Goal: Information Seeking & Learning: Learn about a topic

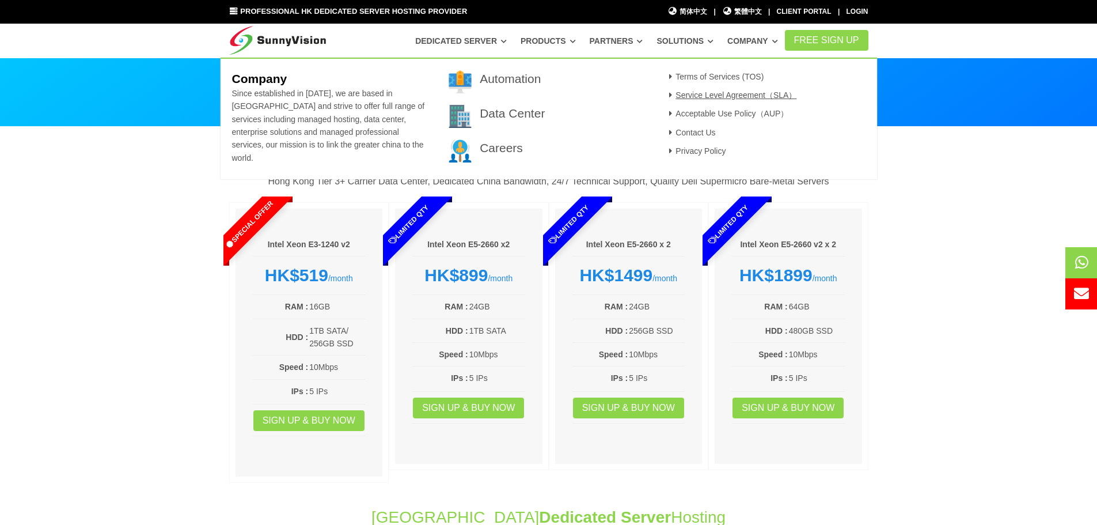
click at [725, 95] on link "Service Level Agreement（SLA）" at bounding box center [731, 94] width 131 height 9
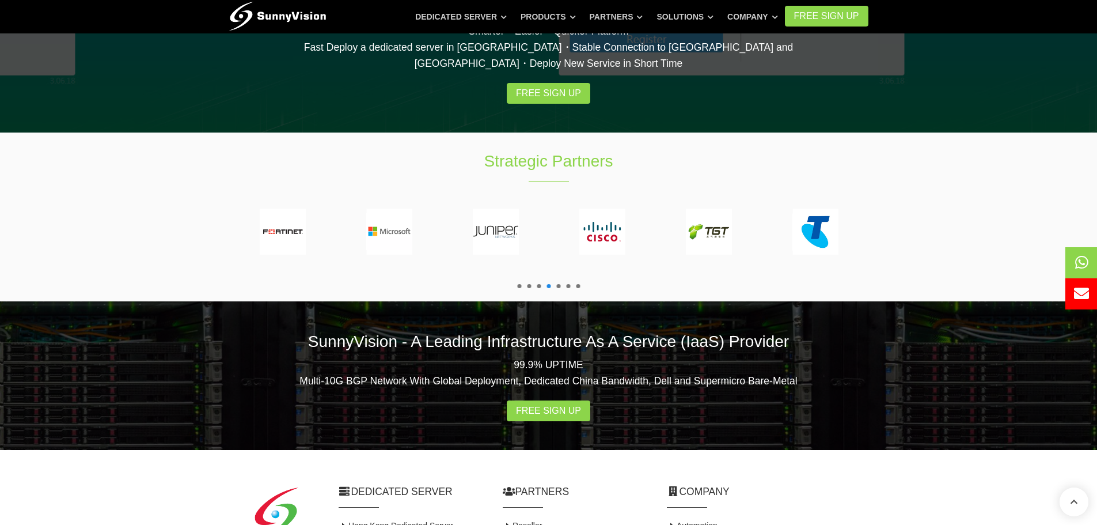
scroll to position [2133, 0]
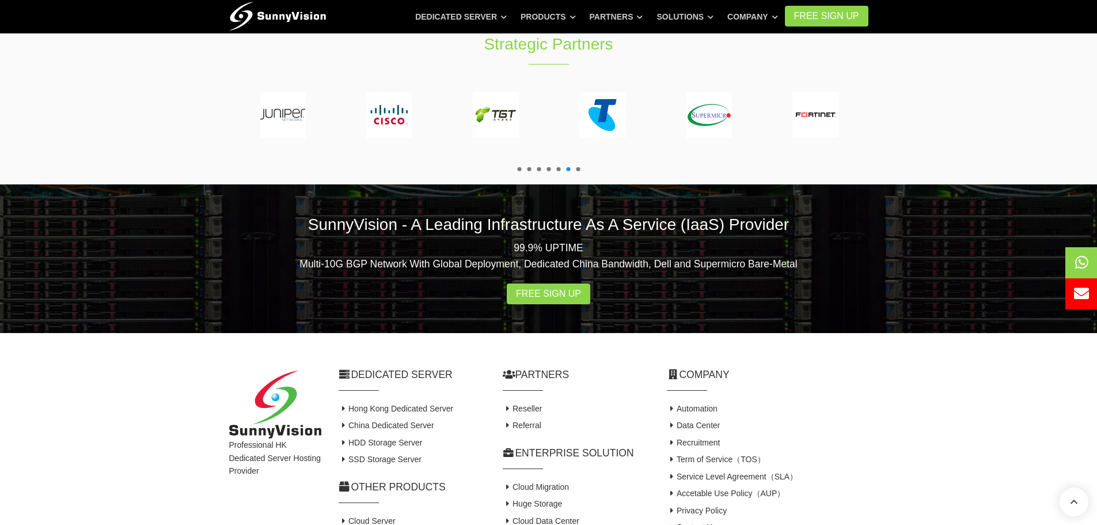
click at [705, 522] on link "Contact Us" at bounding box center [692, 526] width 50 height 9
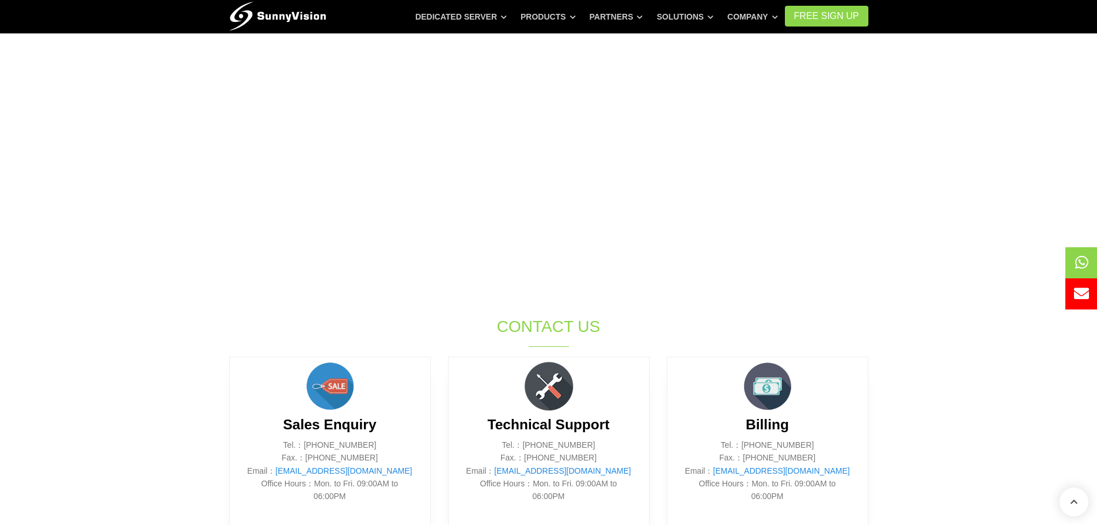
scroll to position [173, 0]
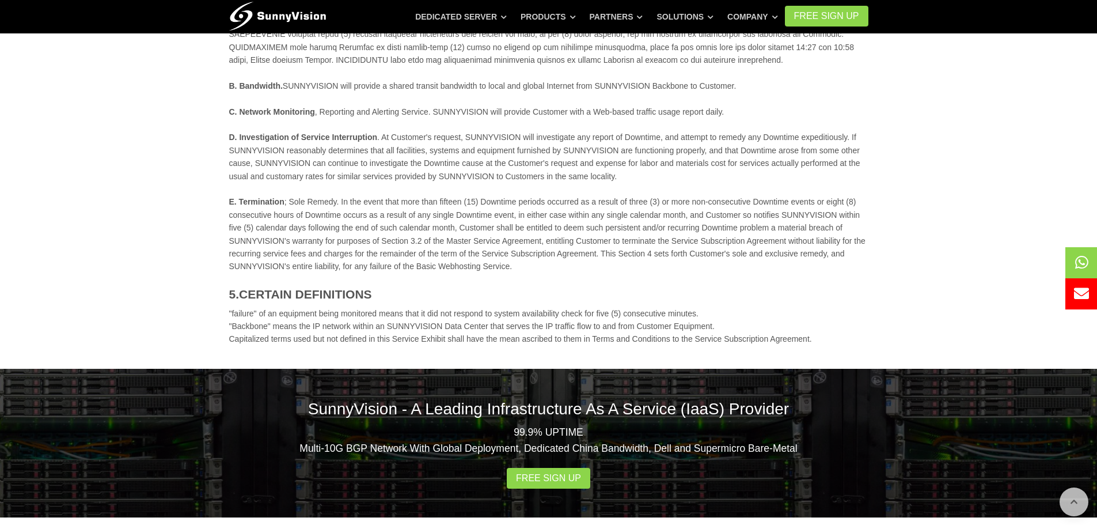
scroll to position [634, 0]
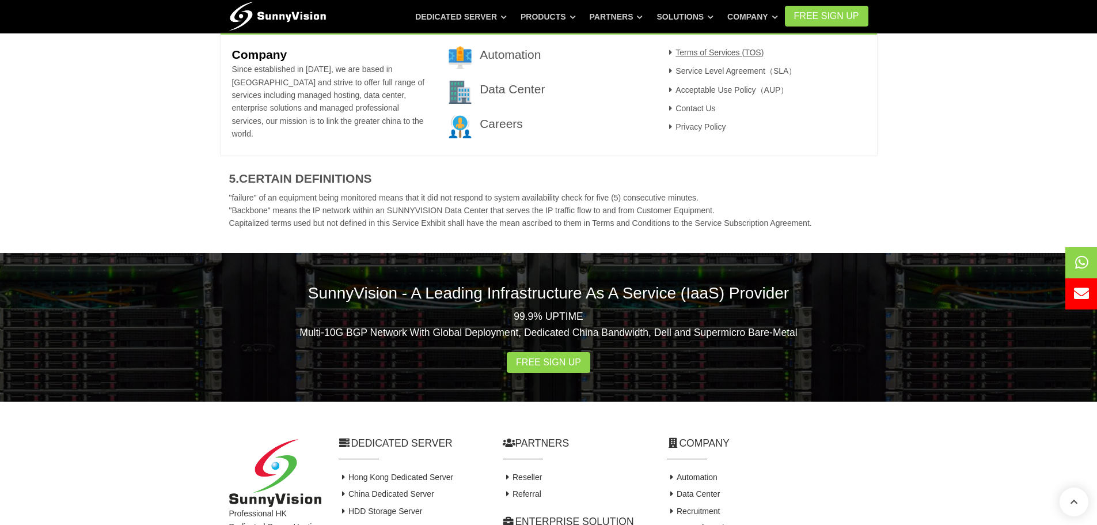
click at [710, 55] on link "Terms of Services (TOS)" at bounding box center [715, 52] width 99 height 9
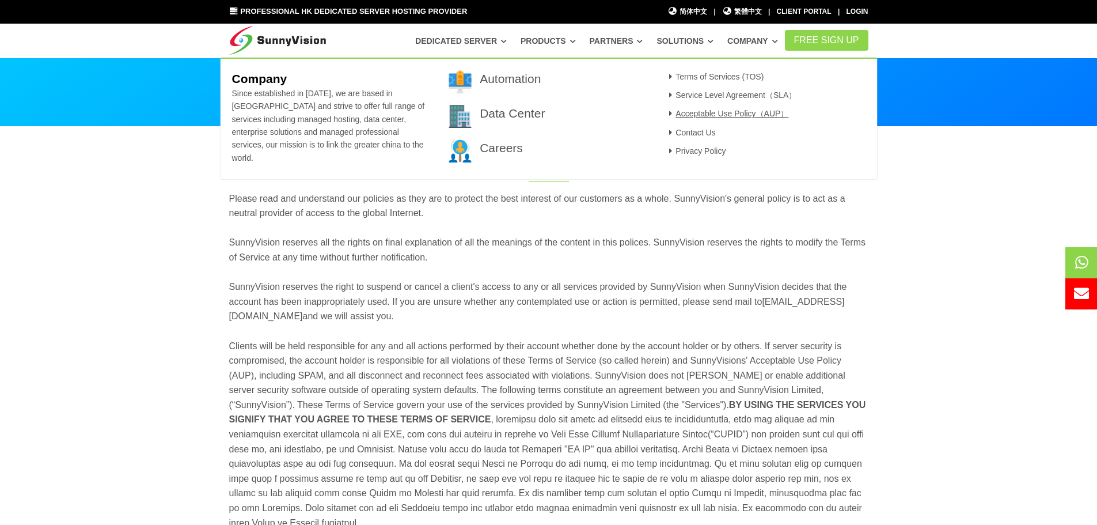
click at [709, 115] on link "Acceptable Use Policy（AUP）" at bounding box center [727, 113] width 123 height 9
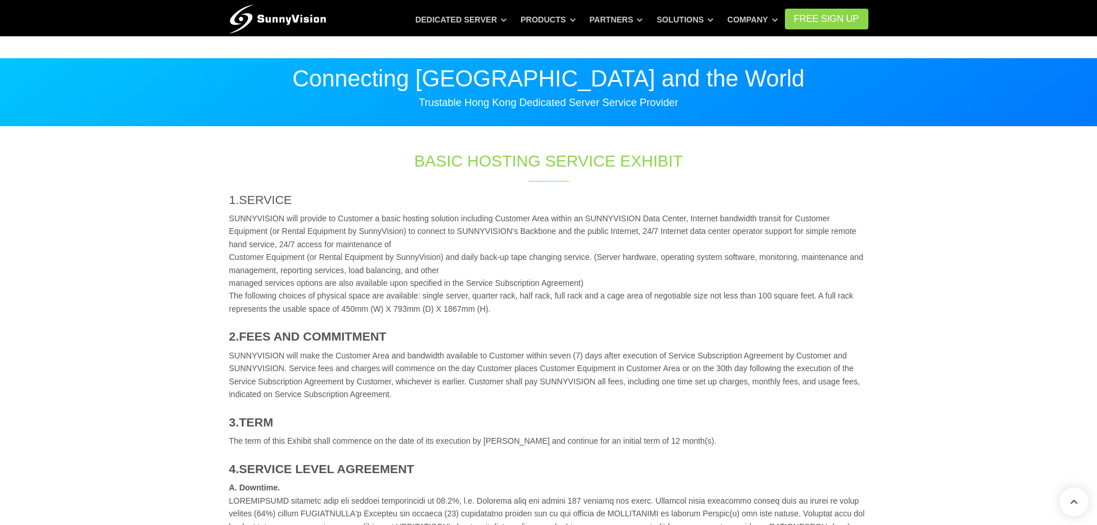
scroll to position [634, 0]
